Goal: Task Accomplishment & Management: Manage account settings

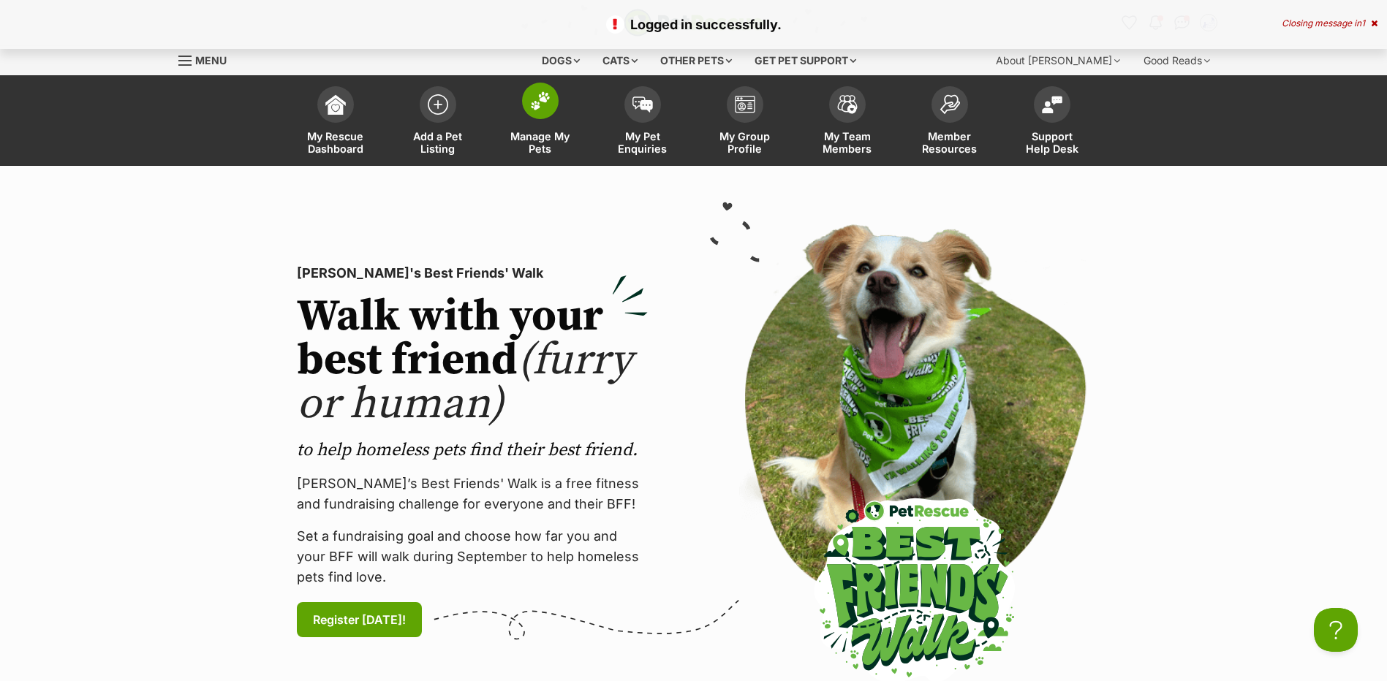
click at [554, 110] on span at bounding box center [540, 101] width 37 height 37
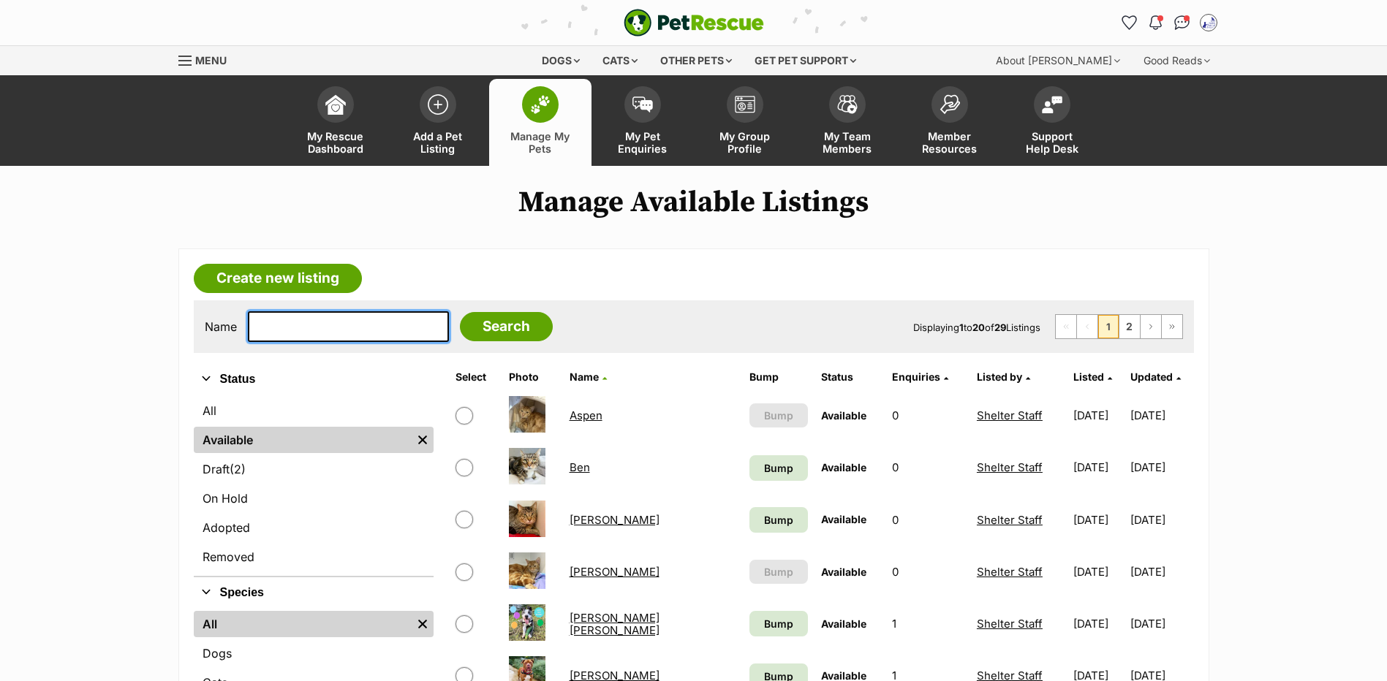
click at [303, 342] on input "text" at bounding box center [348, 326] width 201 height 31
click at [301, 342] on input "text" at bounding box center [348, 326] width 201 height 31
type input "[PERSON_NAME]"
drag, startPoint x: 450, startPoint y: 342, endPoint x: 445, endPoint y: 336, distance: 8.3
click at [460, 336] on input "Search" at bounding box center [506, 326] width 93 height 29
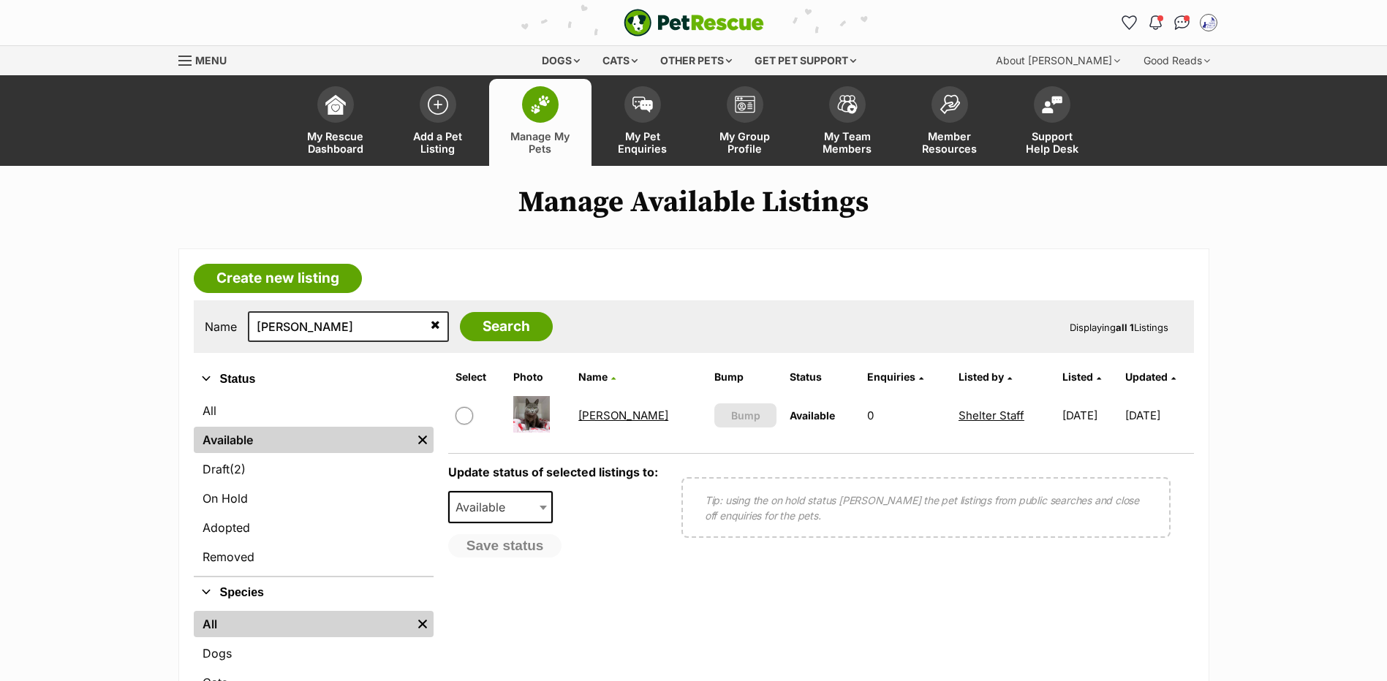
click at [607, 432] on td "Earl" at bounding box center [640, 415] width 135 height 50
click at [597, 423] on link "Earl" at bounding box center [623, 416] width 90 height 14
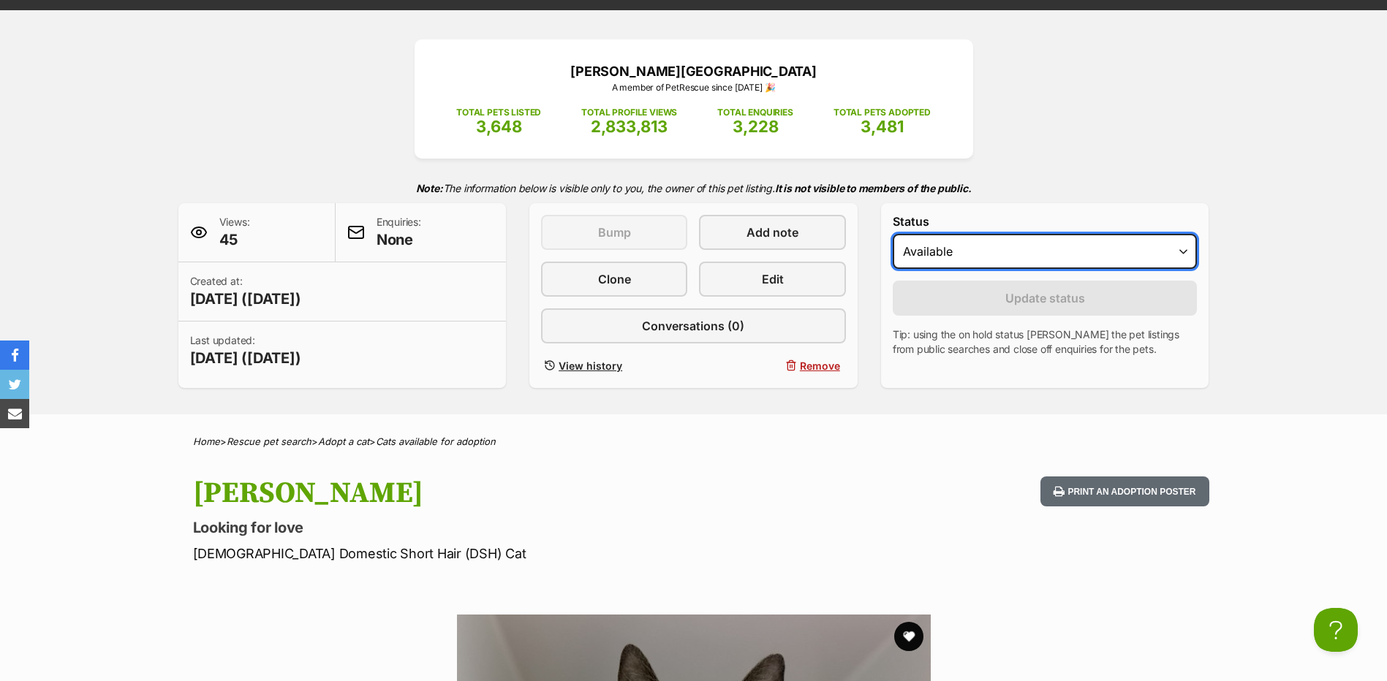
click at [1161, 262] on select "Draft Available On hold Adopted" at bounding box center [1045, 251] width 305 height 35
select select "rehomed"
click at [893, 254] on select "Draft Available On hold Adopted" at bounding box center [1045, 251] width 305 height 35
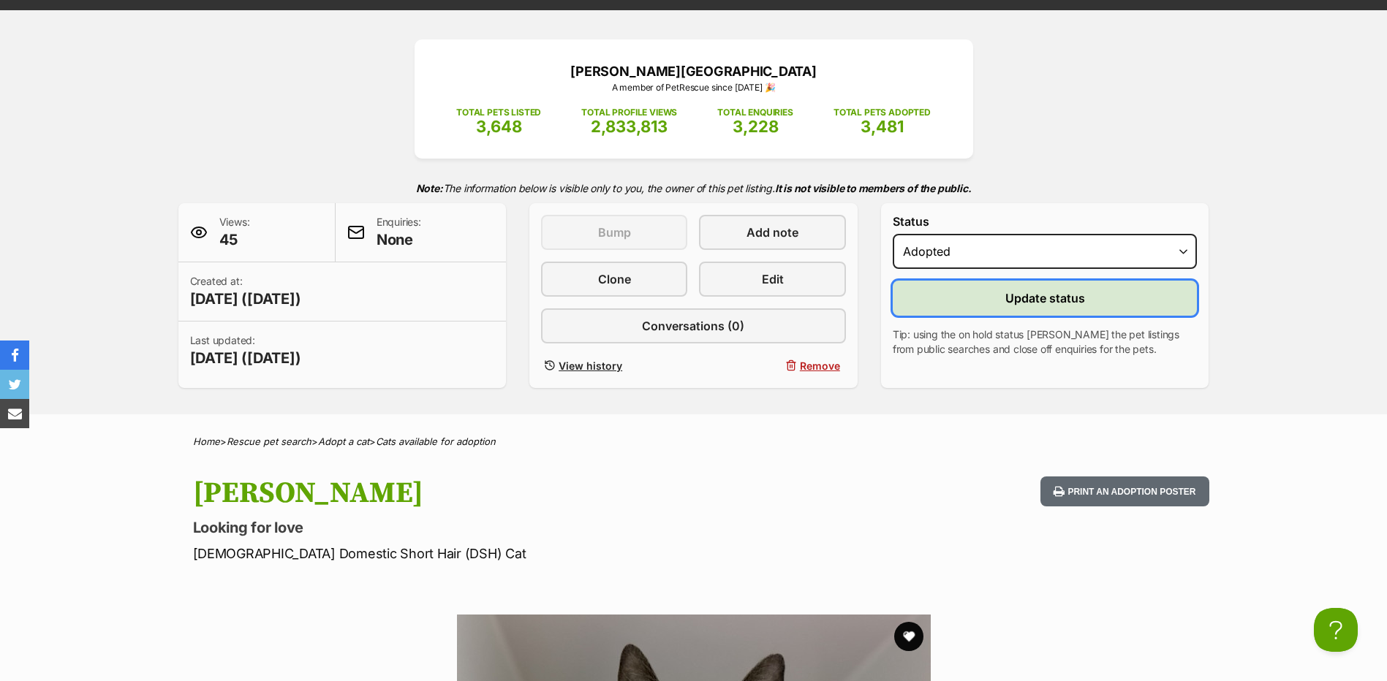
click at [1036, 316] on button "Update status" at bounding box center [1045, 298] width 305 height 35
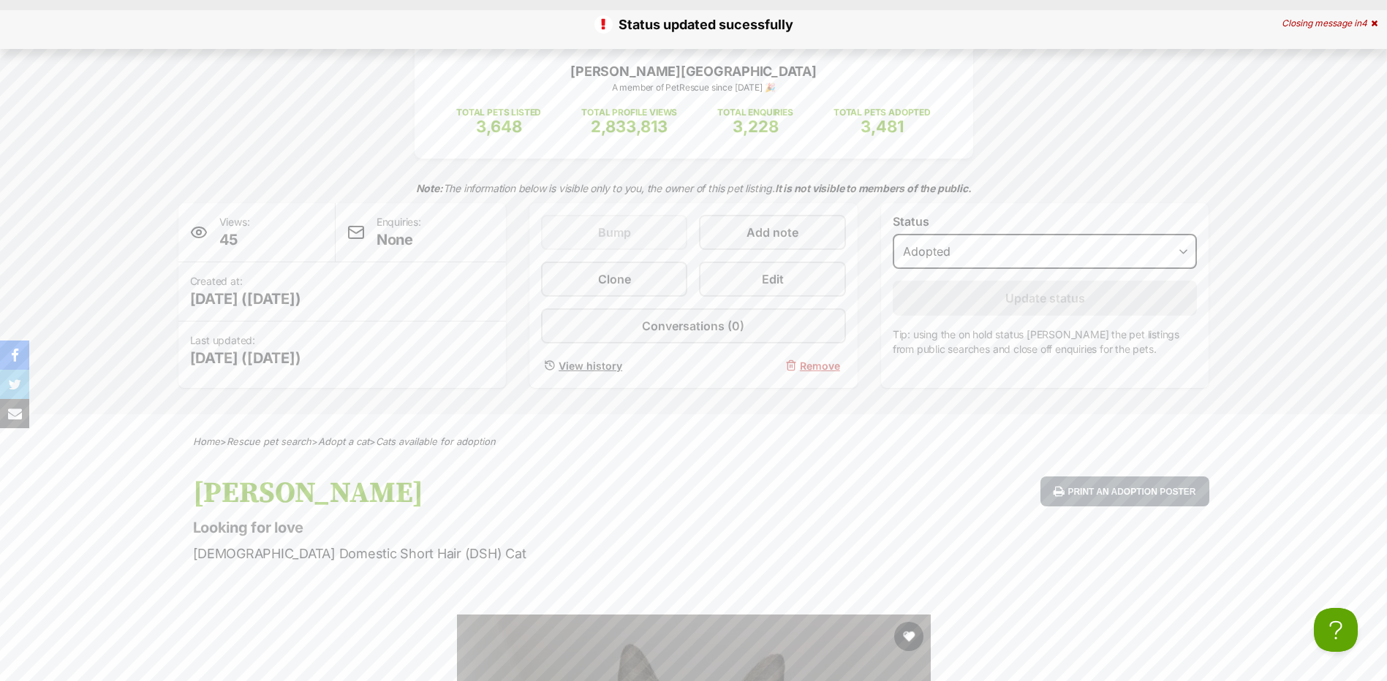
scroll to position [312, 0]
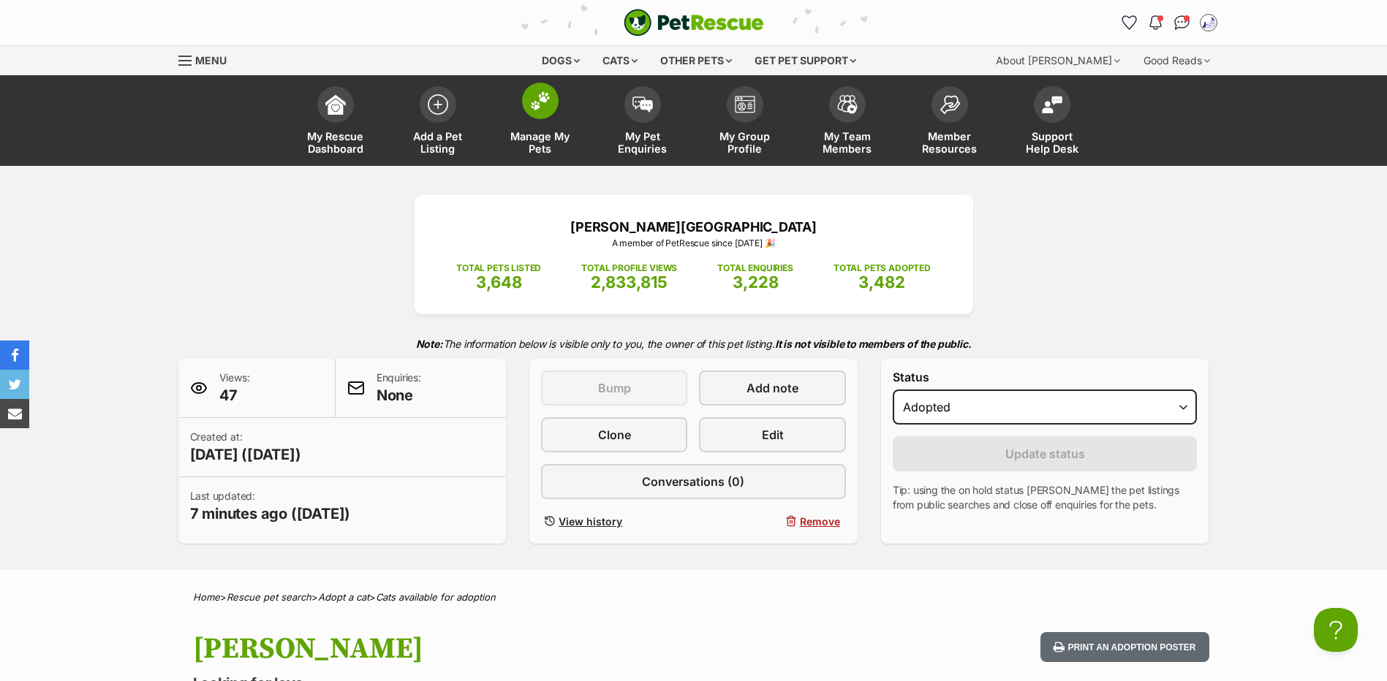
click at [527, 110] on span at bounding box center [540, 101] width 37 height 37
